Goal: Find contact information: Find contact information

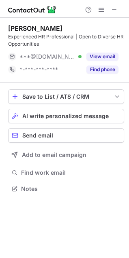
scroll to position [183, 129]
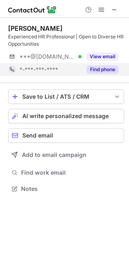
click at [94, 68] on button "Find phone" at bounding box center [102, 70] width 32 height 8
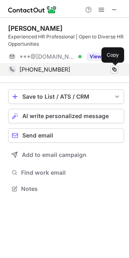
click at [114, 69] on span at bounding box center [114, 69] width 6 height 6
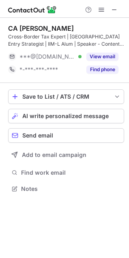
scroll to position [183, 129]
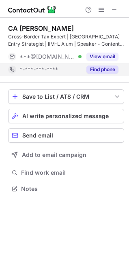
click at [104, 70] on button "Find phone" at bounding box center [102, 70] width 32 height 8
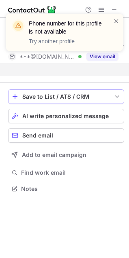
scroll to position [170, 129]
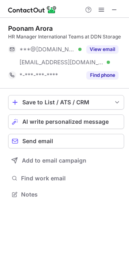
scroll to position [189, 129]
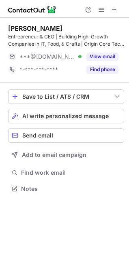
scroll to position [183, 129]
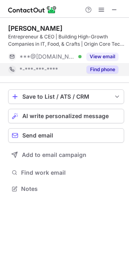
click at [101, 73] on button "Find phone" at bounding box center [102, 70] width 32 height 8
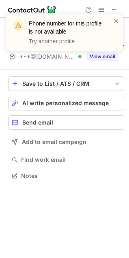
scroll to position [170, 129]
click at [114, 20] on span at bounding box center [116, 21] width 6 height 8
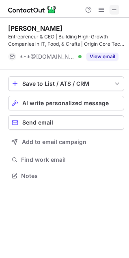
click at [112, 8] on span at bounding box center [114, 9] width 6 height 6
